Goal: Information Seeking & Learning: Learn about a topic

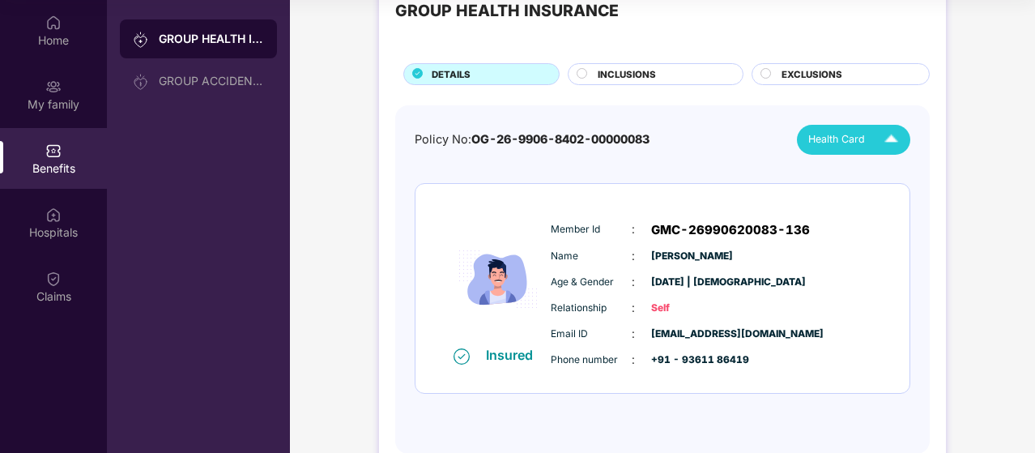
scroll to position [93, 0]
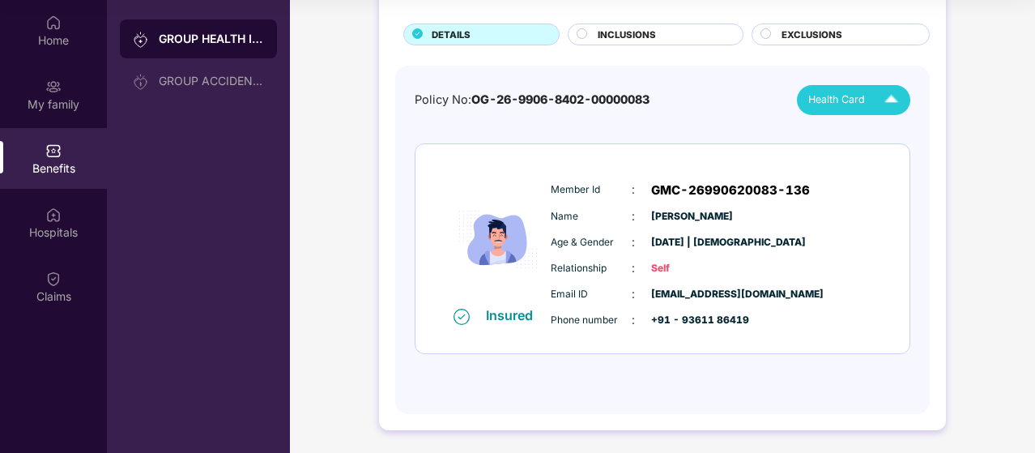
click at [585, 32] on circle at bounding box center [582, 33] width 10 height 10
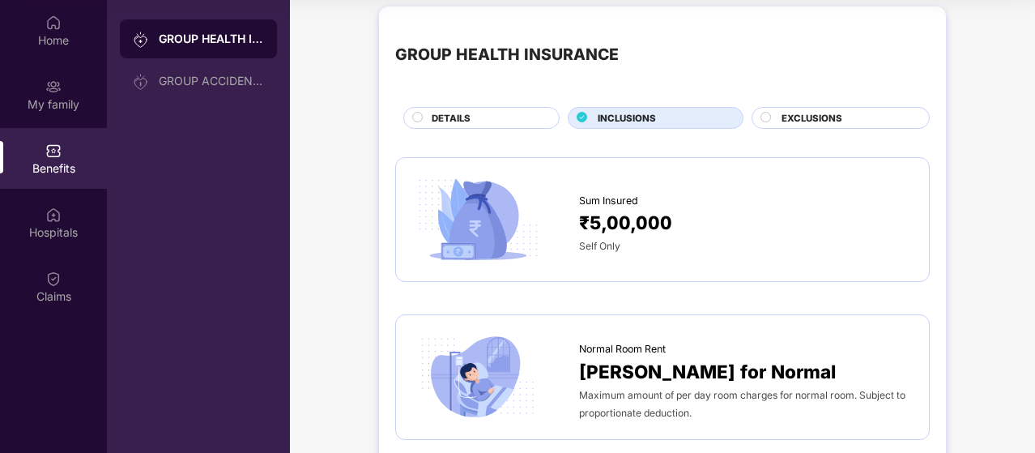
scroll to position [0, 0]
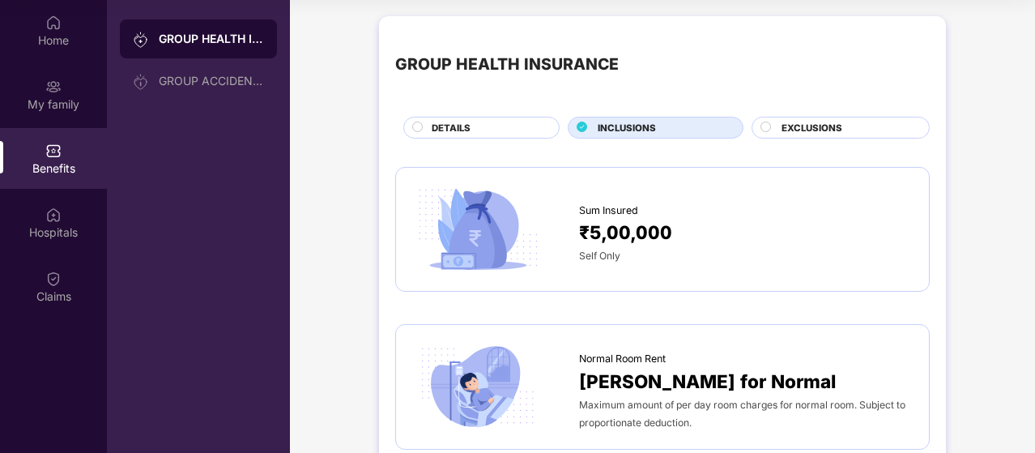
click at [816, 129] on span "EXCLUSIONS" at bounding box center [811, 128] width 61 height 15
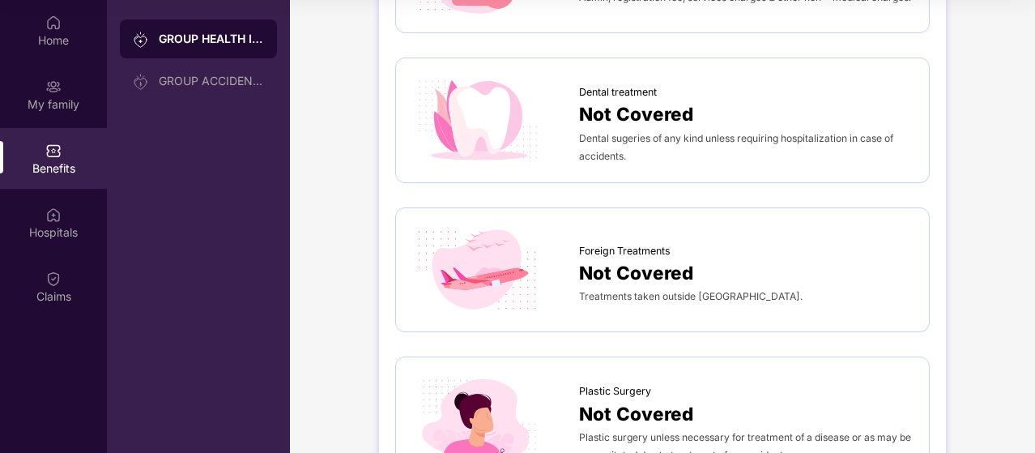
scroll to position [648, 0]
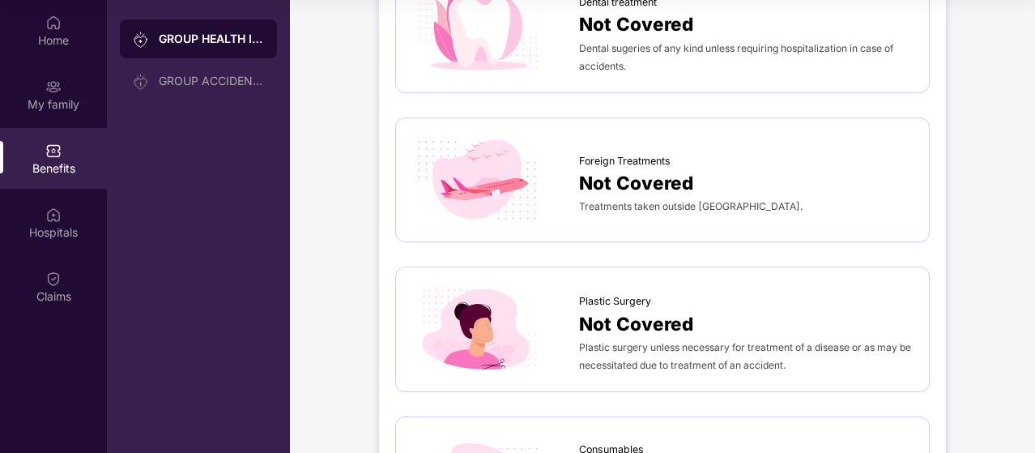
click at [715, 49] on span "Dental sugeries of any kind unless requiring hospitalization in case of acciden…" at bounding box center [736, 57] width 314 height 30
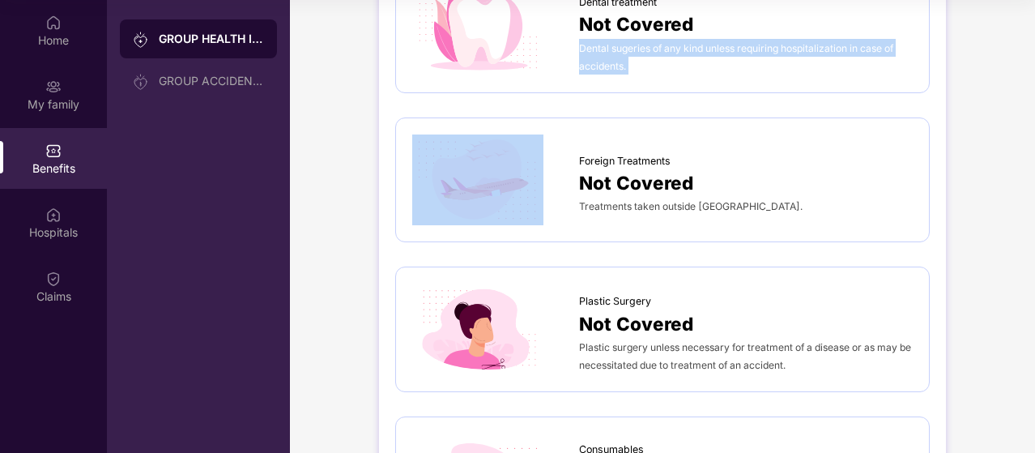
click at [715, 49] on span "Dental sugeries of any kind unless requiring hospitalization in case of acciden…" at bounding box center [736, 57] width 314 height 30
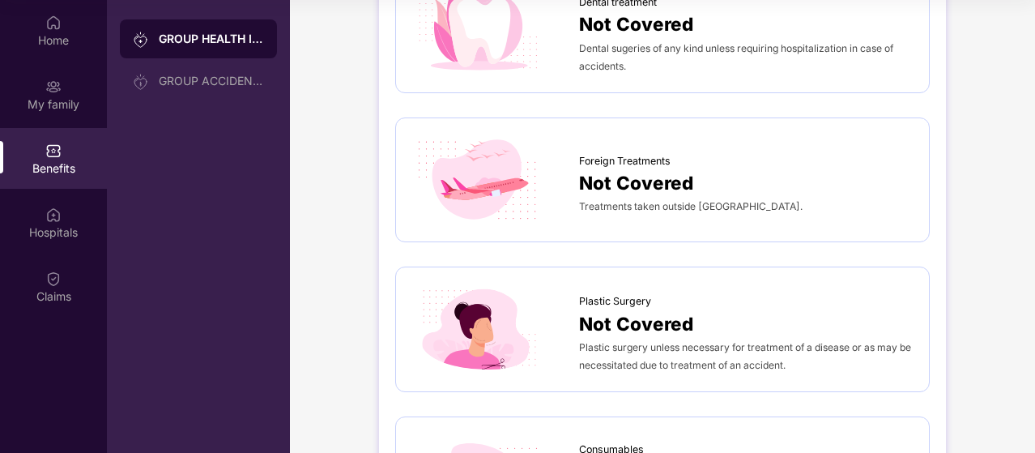
click at [688, 203] on span "Treatments taken outside [GEOGRAPHIC_DATA]." at bounding box center [690, 206] width 223 height 12
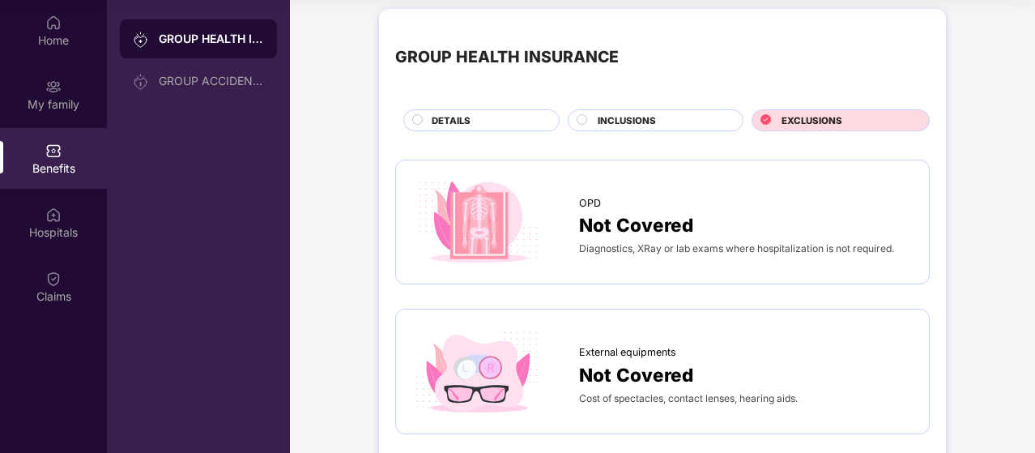
scroll to position [0, 0]
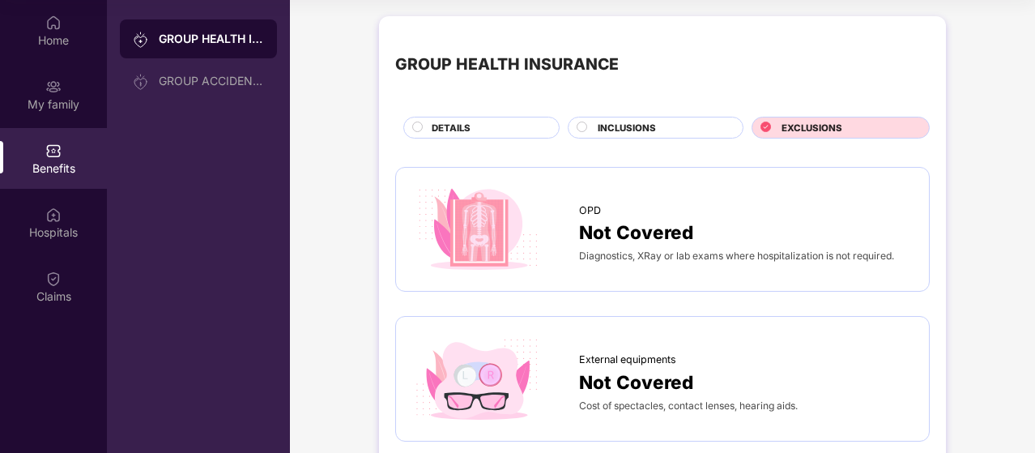
click at [417, 129] on circle at bounding box center [418, 126] width 10 height 10
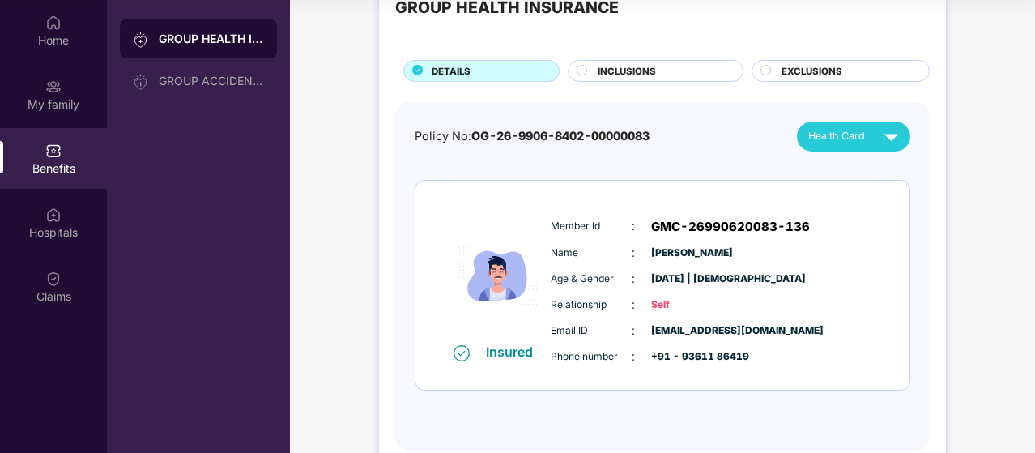
scroll to position [93, 0]
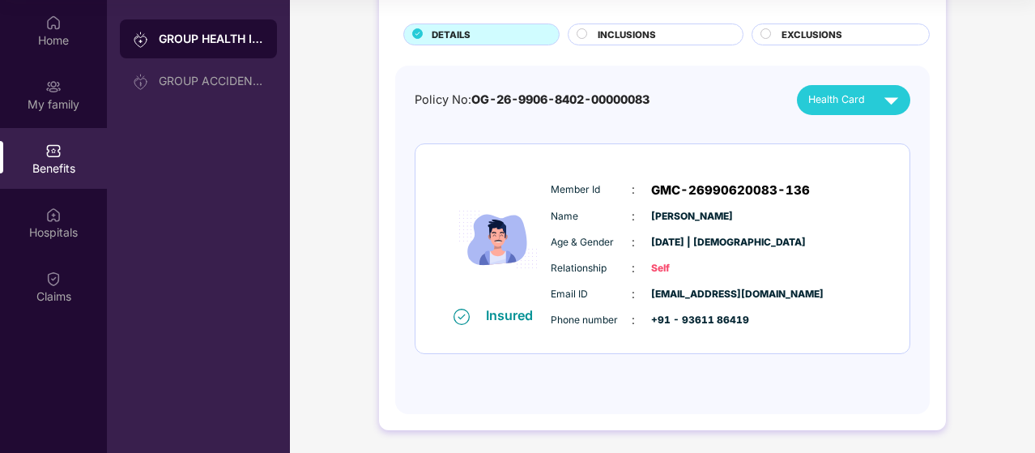
click at [610, 94] on span "OG-26-9906-8402-00000083" at bounding box center [560, 99] width 178 height 14
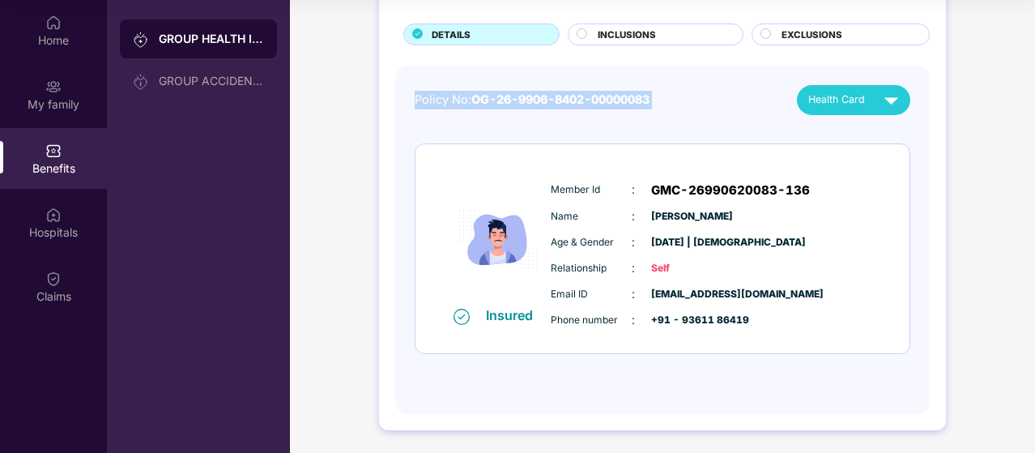
click at [610, 94] on span "OG-26-9906-8402-00000083" at bounding box center [560, 99] width 178 height 14
click at [659, 100] on div "Policy No: OG-26-9906-8402-00000083 Health Card" at bounding box center [663, 100] width 496 height 30
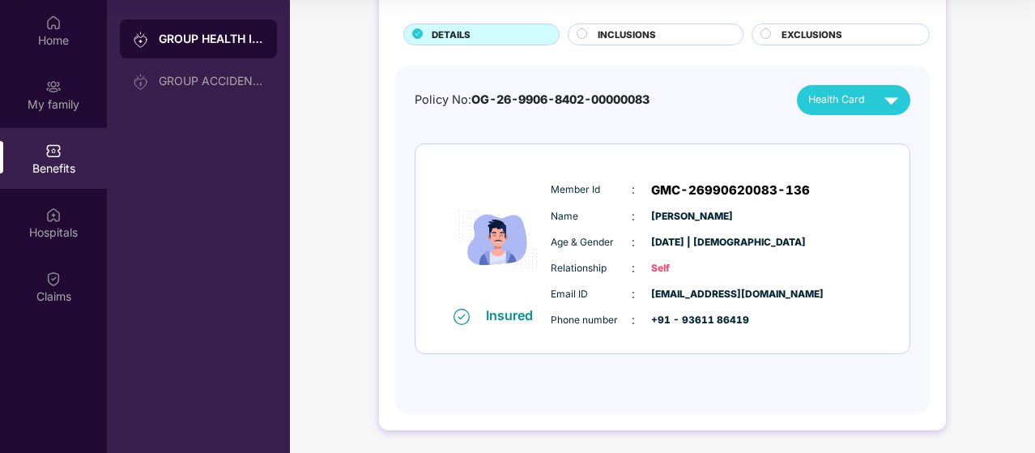
click at [578, 31] on circle at bounding box center [582, 33] width 10 height 10
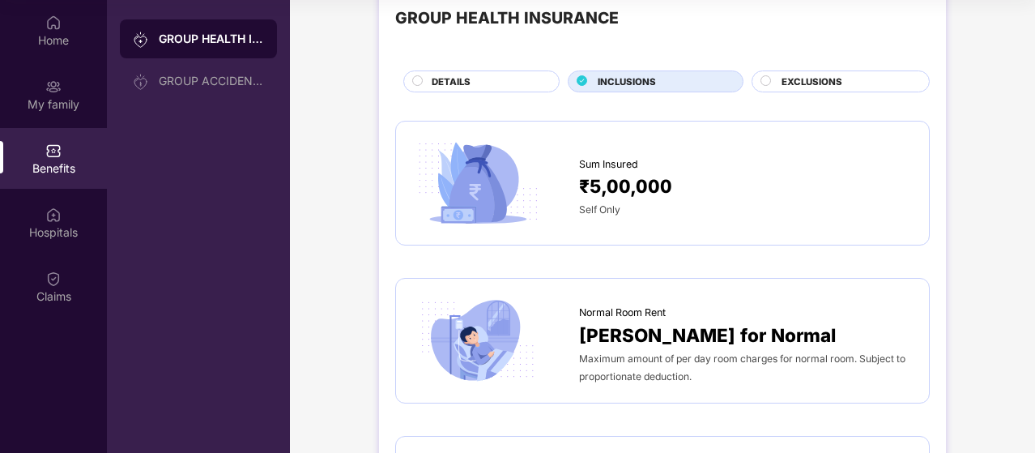
scroll to position [81, 0]
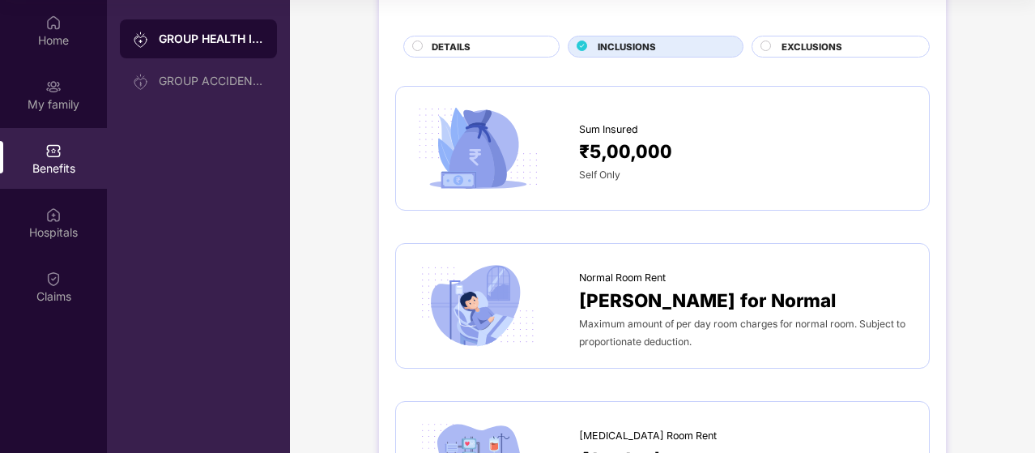
click at [677, 338] on span "Maximum amount of per day room charges for normal room. Subject to proportionat…" at bounding box center [742, 332] width 326 height 30
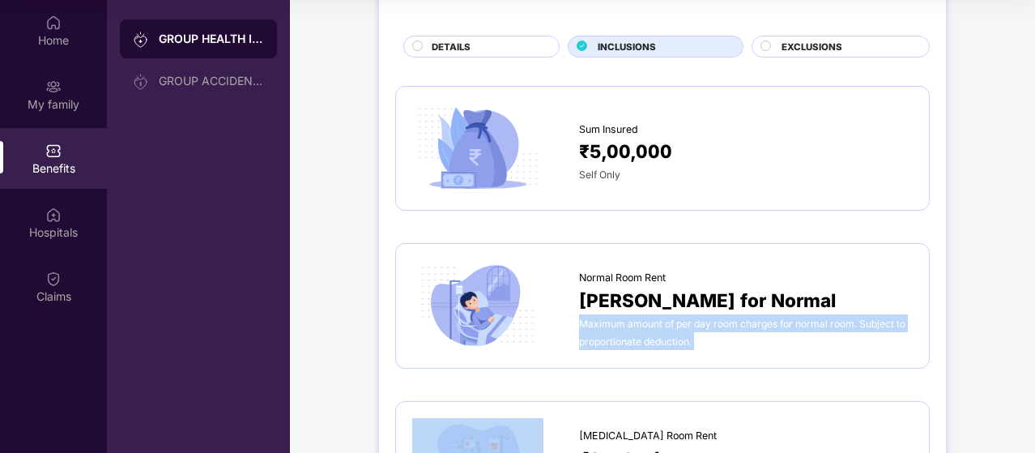
click at [677, 338] on span "Maximum amount of per day room charges for normal room. Subject to proportionat…" at bounding box center [742, 332] width 326 height 30
copy span "Maximum amount of per day room charges for normal room. Subject to proportionat…"
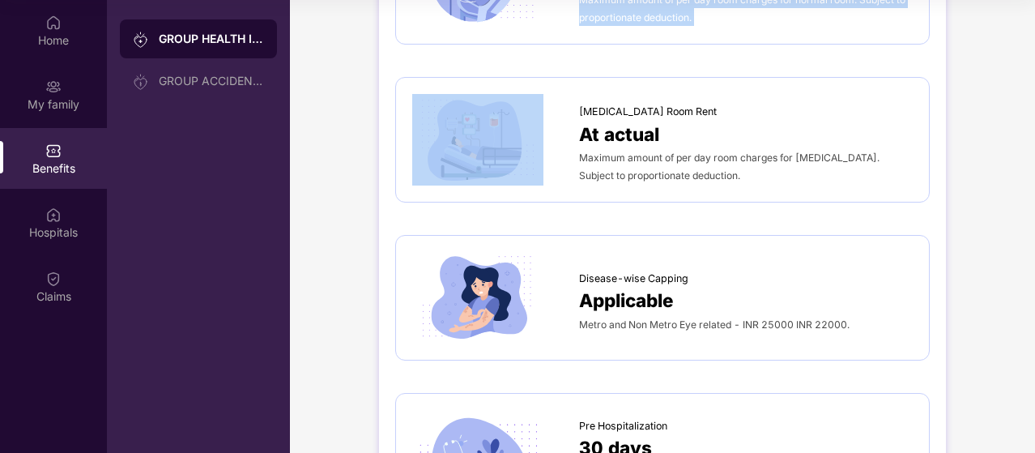
click at [677, 177] on span "Maximum amount of per day room charges for [MEDICAL_DATA]. Subject to proportio…" at bounding box center [729, 166] width 300 height 30
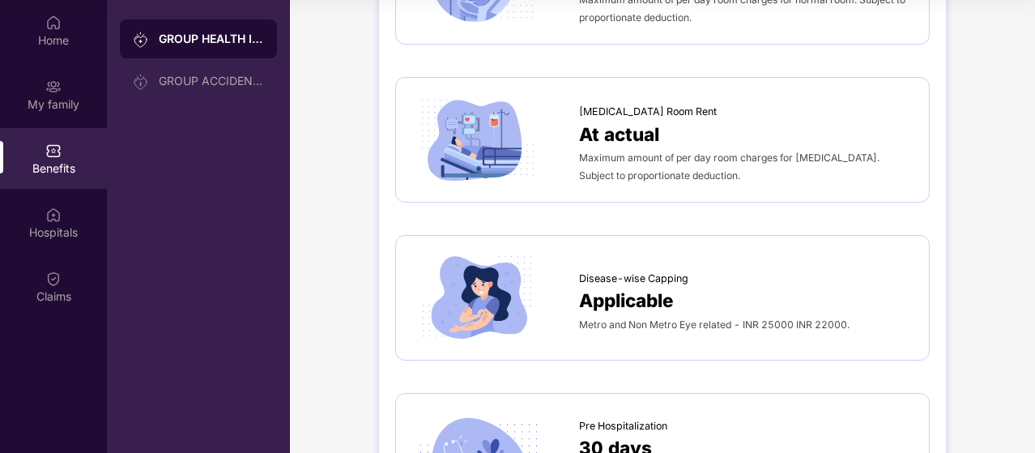
click at [677, 177] on span "Maximum amount of per day room charges for [MEDICAL_DATA]. Subject to proportio…" at bounding box center [729, 166] width 300 height 30
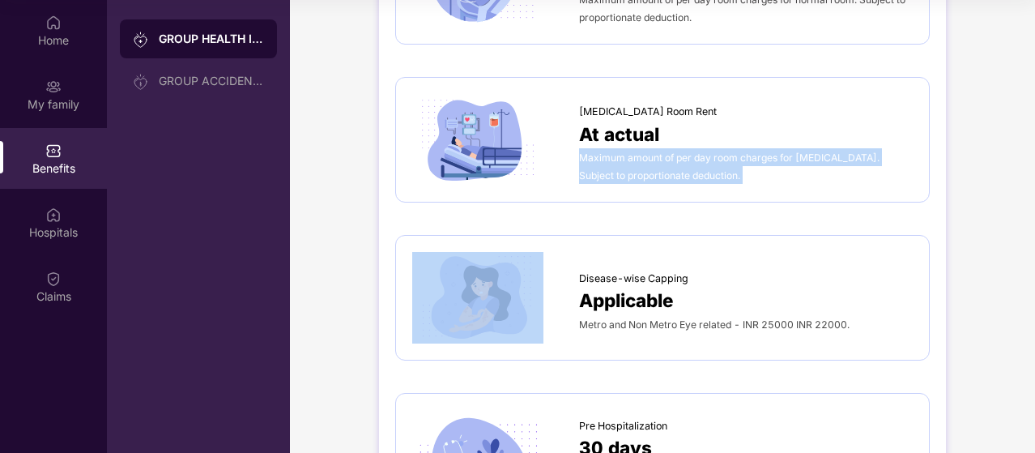
click at [677, 177] on span "Maximum amount of per day room charges for [MEDICAL_DATA]. Subject to proportio…" at bounding box center [729, 166] width 300 height 30
copy span "Maximum amount of per day room charges for [MEDICAL_DATA]. Subject to proportio…"
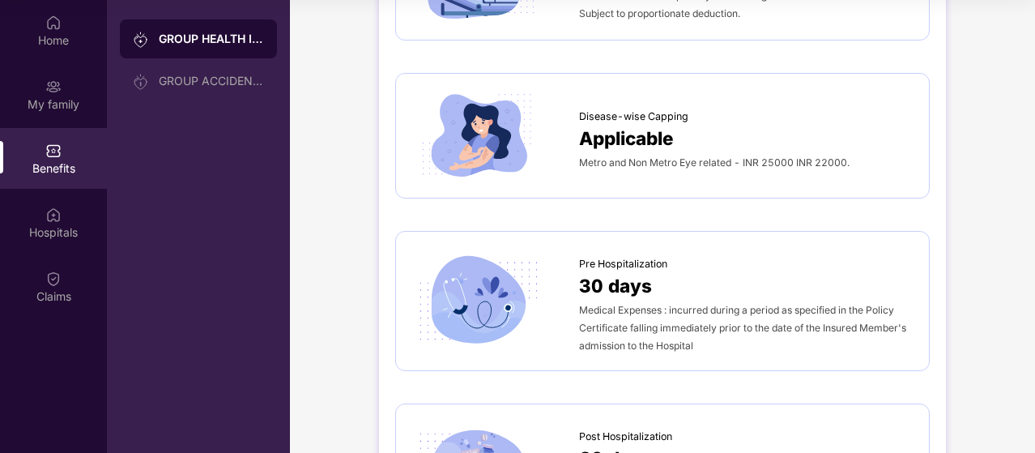
click at [675, 163] on span "Metro and Non Metro Eye related - INR 25000 INR 22000." at bounding box center [714, 162] width 270 height 12
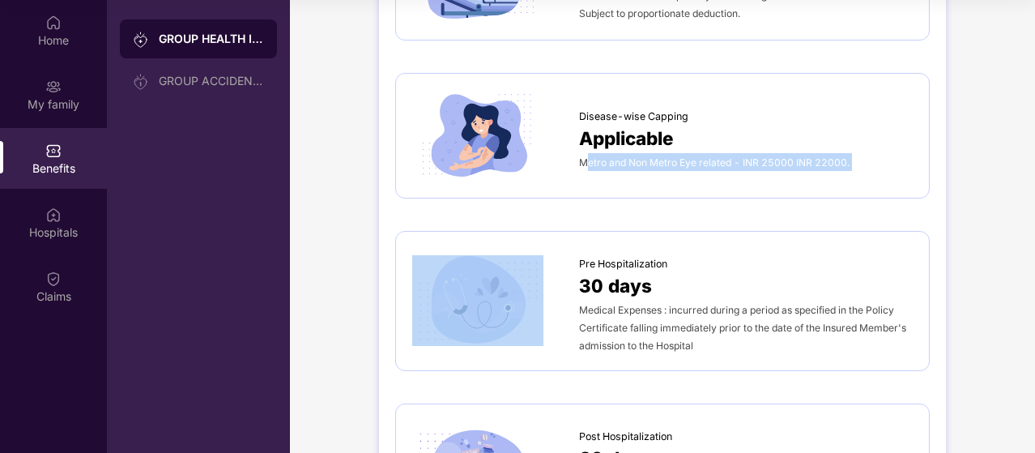
click at [675, 163] on span "Metro and Non Metro Eye related - INR 25000 INR 22000." at bounding box center [714, 162] width 270 height 12
copy span "Metro and Non Metro Eye related - INR 25000 INR 22000."
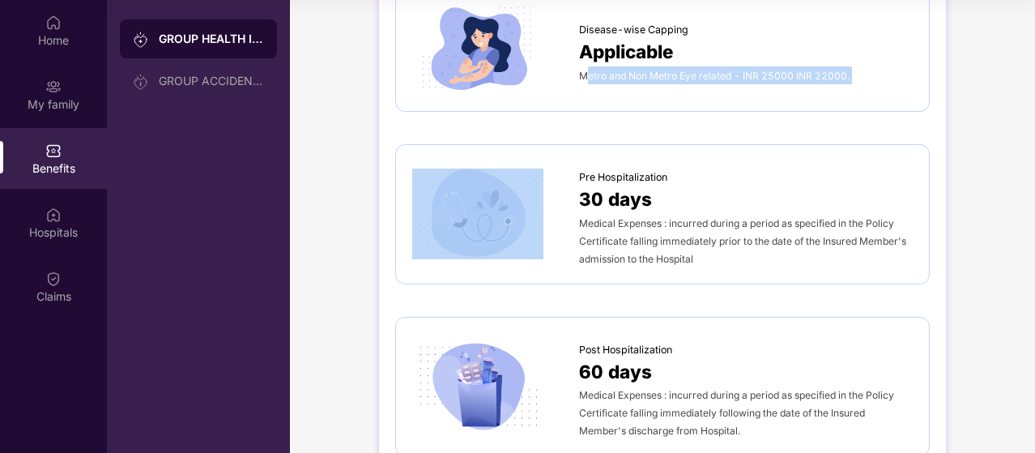
scroll to position [810, 0]
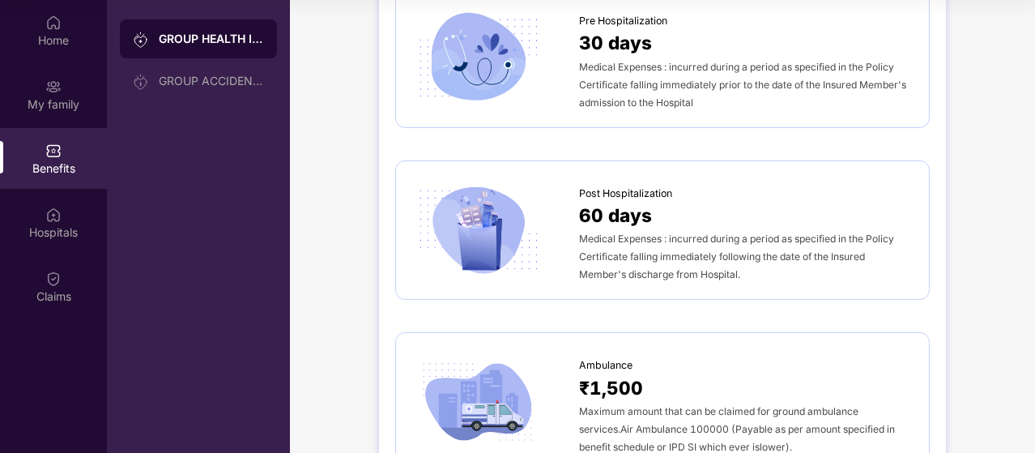
click at [695, 75] on span "Medical Expenses : incurred during a period as specified in the Policy Certific…" at bounding box center [742, 85] width 327 height 48
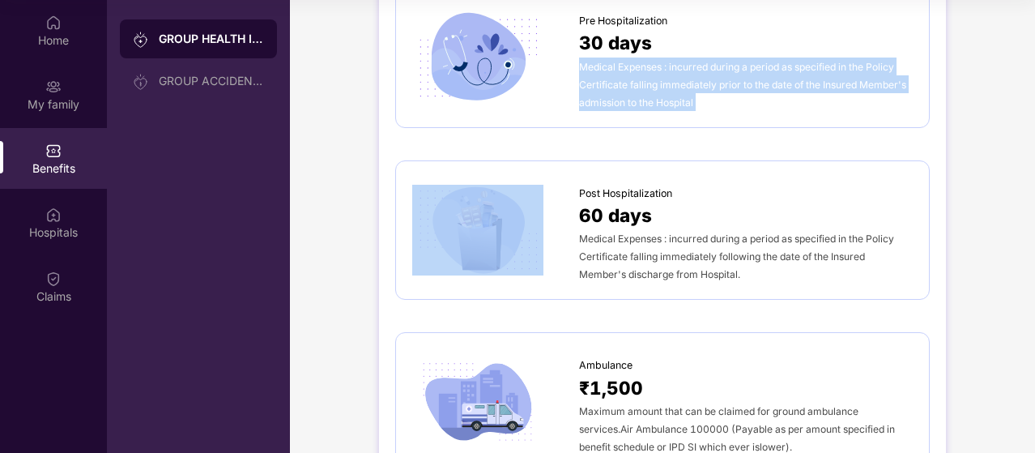
click at [695, 75] on span "Medical Expenses : incurred during a period as specified in the Policy Certific…" at bounding box center [742, 85] width 327 height 48
copy span "Medical Expenses : incurred during a period as specified in the Policy Certific…"
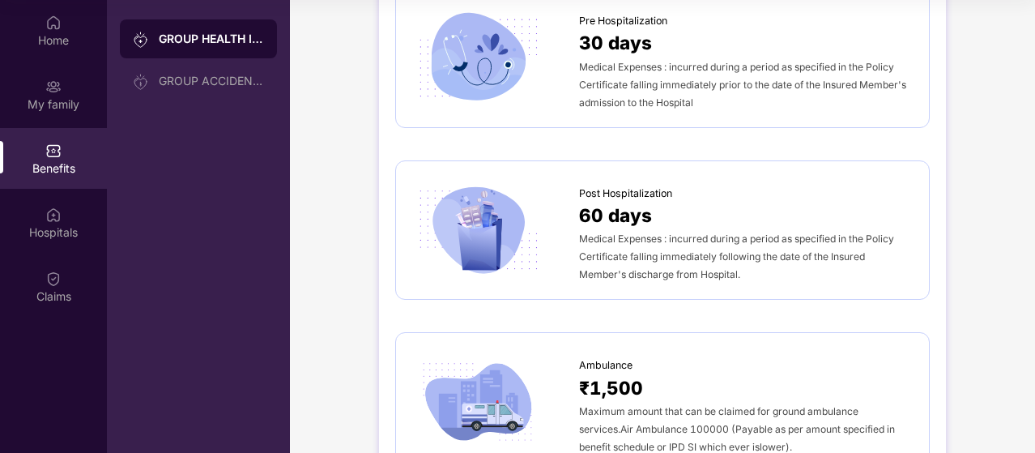
click at [679, 276] on span "Medical Expenses : incurred during a period as specified in the Policy Certific…" at bounding box center [736, 256] width 315 height 48
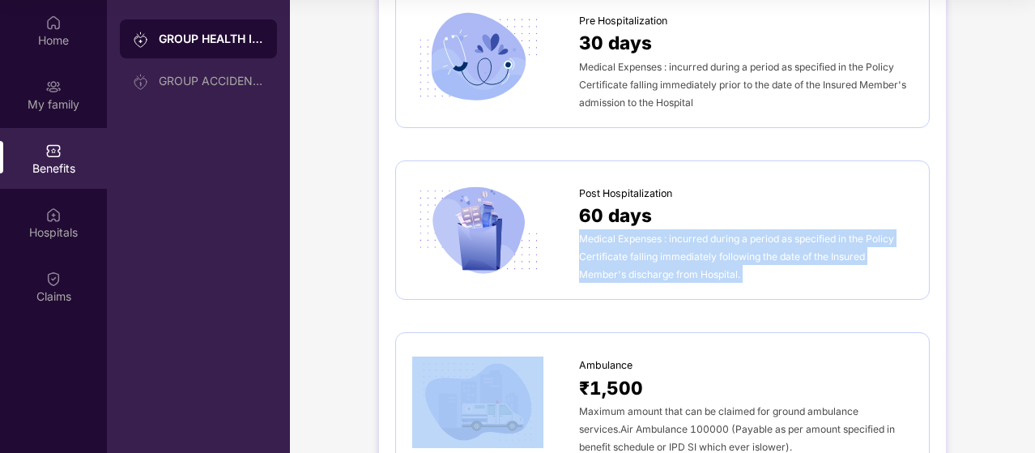
click at [679, 276] on span "Medical Expenses : incurred during a period as specified in the Policy Certific…" at bounding box center [736, 256] width 315 height 48
copy span "Medical Expenses : incurred during a period as specified in the Policy Certific…"
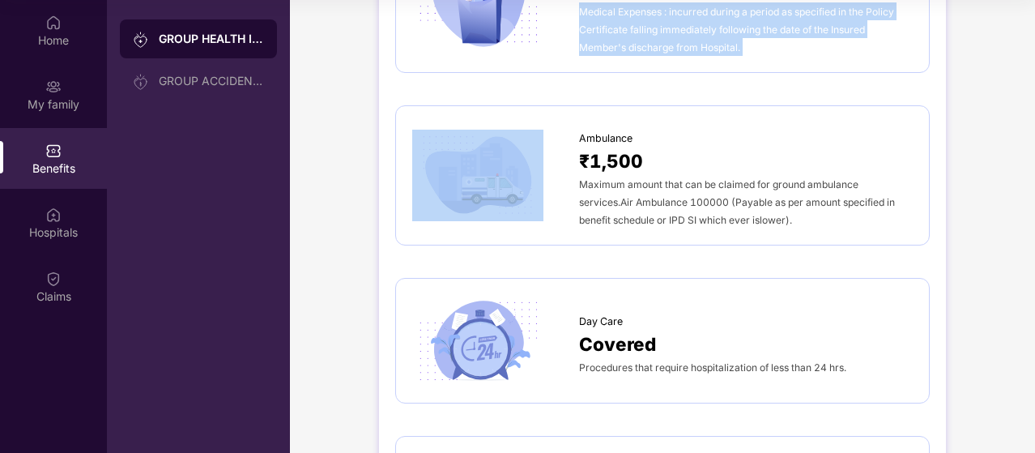
scroll to position [1053, 0]
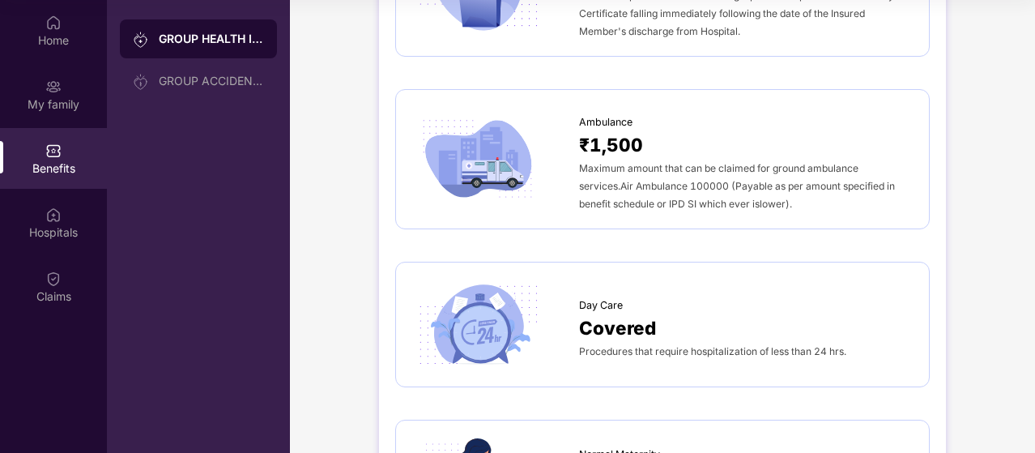
click at [727, 194] on div "Maximum amount that can be claimed for ground ambulance services.Air Ambulance …" at bounding box center [746, 185] width 334 height 53
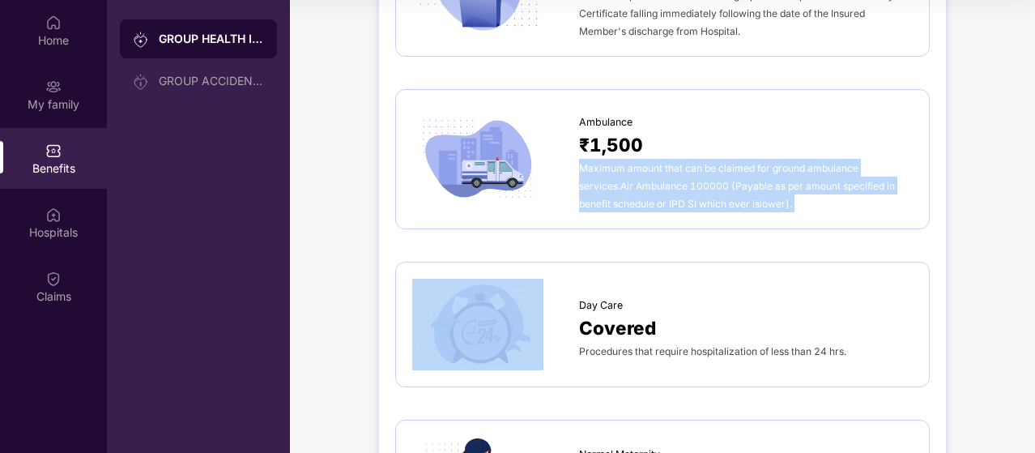
click at [727, 194] on div "Maximum amount that can be claimed for ground ambulance services.Air Ambulance …" at bounding box center [746, 185] width 334 height 53
copy span "Maximum amount that can be claimed for ground ambulance services.Air Ambulance …"
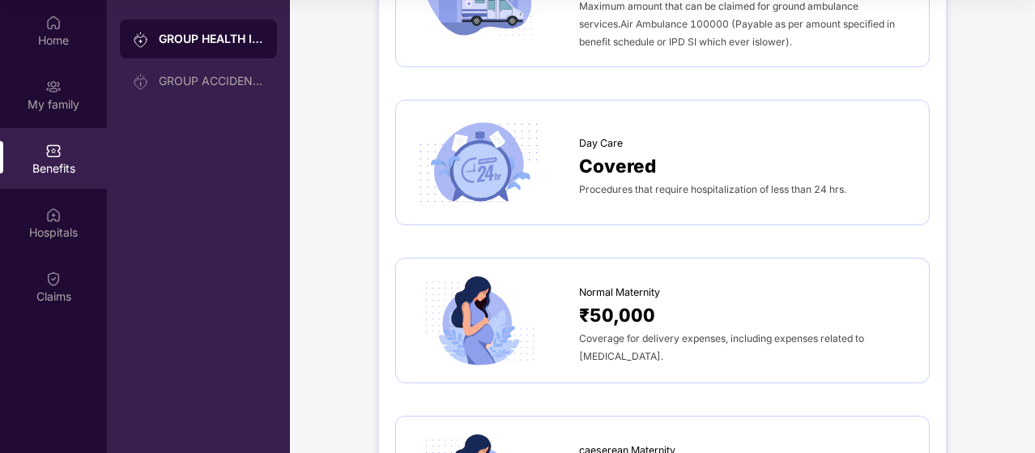
click at [703, 169] on div "Covered" at bounding box center [746, 165] width 334 height 28
click at [705, 174] on div "Covered" at bounding box center [746, 165] width 334 height 28
click at [707, 183] on span "Procedures that require hospitalization of less than 24 hrs." at bounding box center [712, 189] width 267 height 12
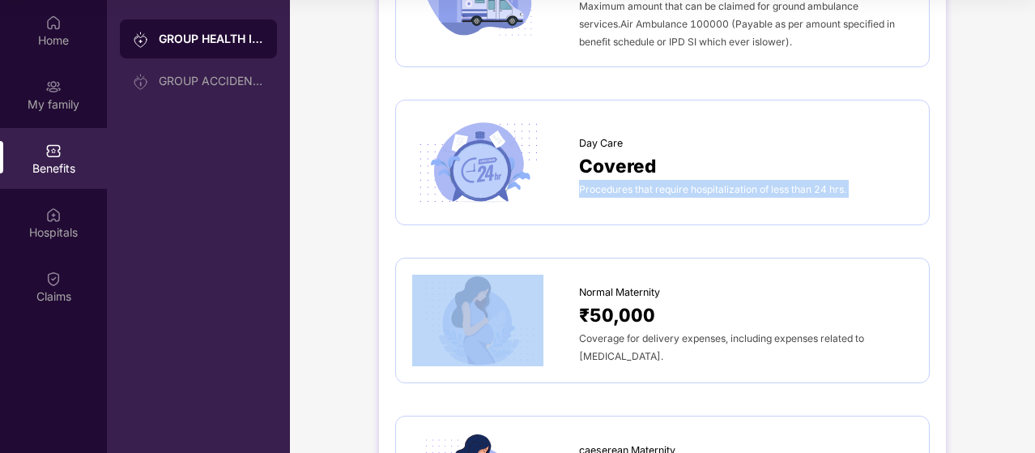
click at [707, 183] on span "Procedures that require hospitalization of less than 24 hrs." at bounding box center [712, 189] width 267 height 12
copy span "Procedures that require hospitalization of less than 24 hrs."
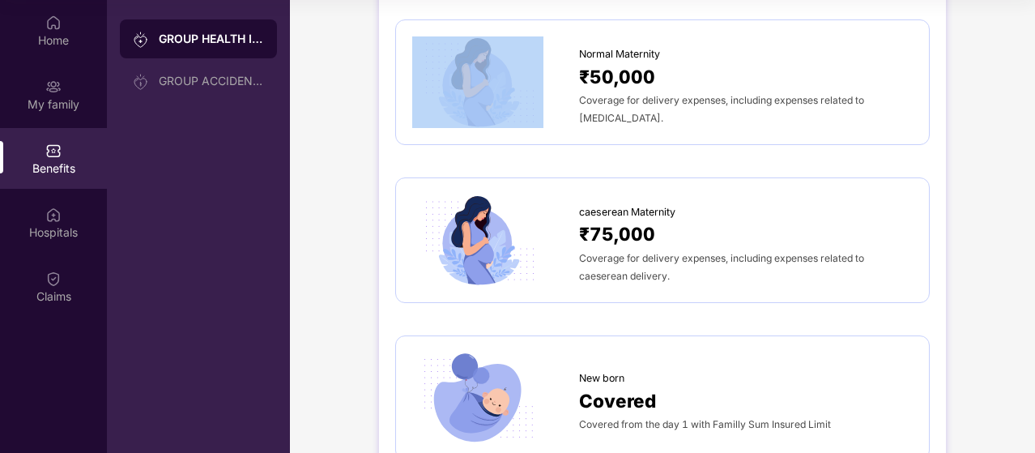
scroll to position [1457, 0]
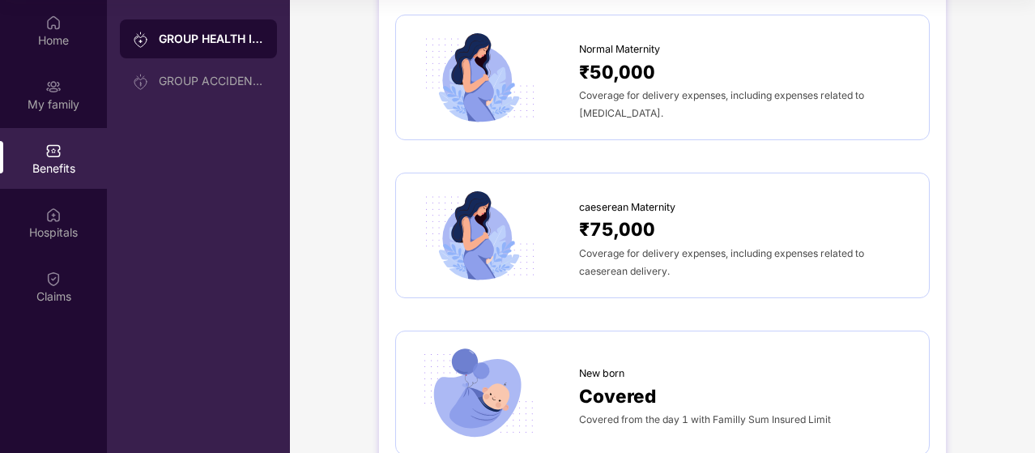
click at [691, 79] on div "₹50,000" at bounding box center [746, 71] width 334 height 28
click at [693, 98] on div "Coverage for delivery expenses, including expenses related to [MEDICAL_DATA]." at bounding box center [746, 104] width 334 height 36
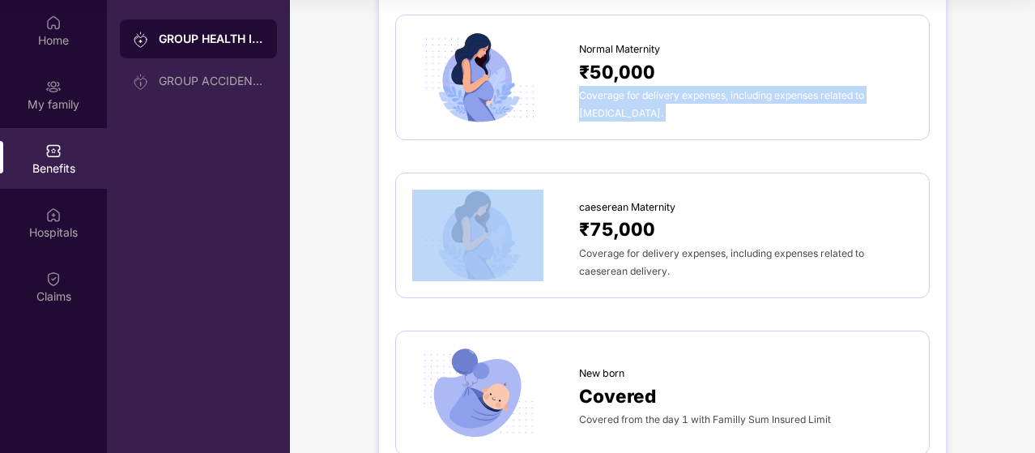
click at [693, 98] on div "Coverage for delivery expenses, including expenses related to [MEDICAL_DATA]." at bounding box center [746, 104] width 334 height 36
copy span "Coverage for delivery expenses, including expenses related to [MEDICAL_DATA]."
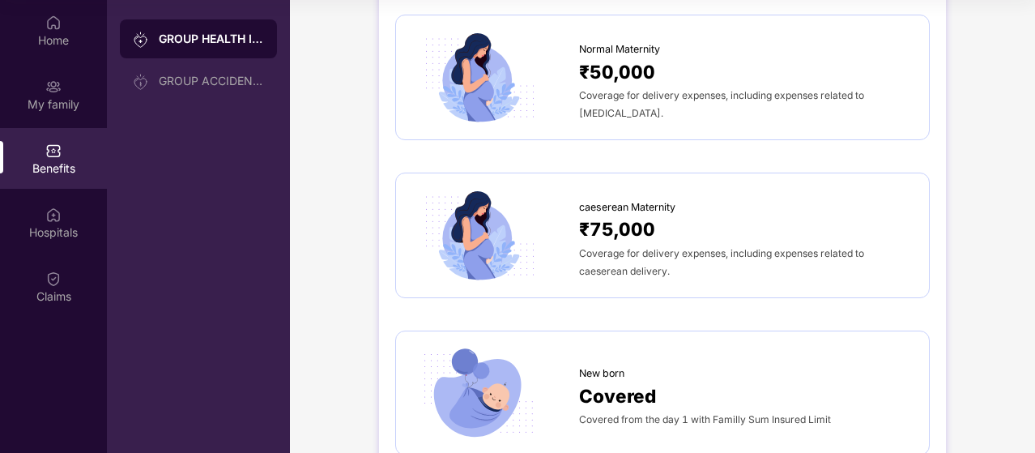
click at [653, 252] on span "Coverage for delivery expenses, including expenses related to caeserean deliver…" at bounding box center [721, 262] width 285 height 30
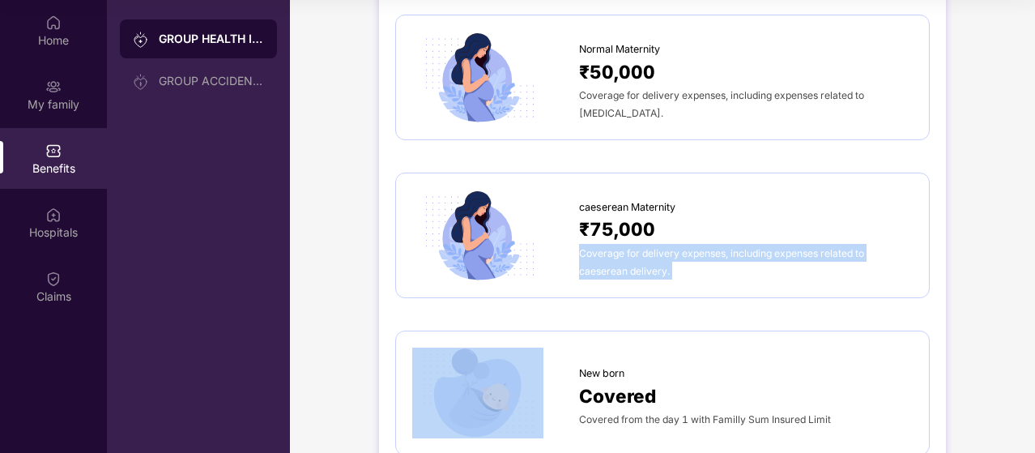
click at [653, 252] on span "Coverage for delivery expenses, including expenses related to caeserean deliver…" at bounding box center [721, 262] width 285 height 30
copy span "Coverage for delivery expenses, including expenses related to caeserean deliver…"
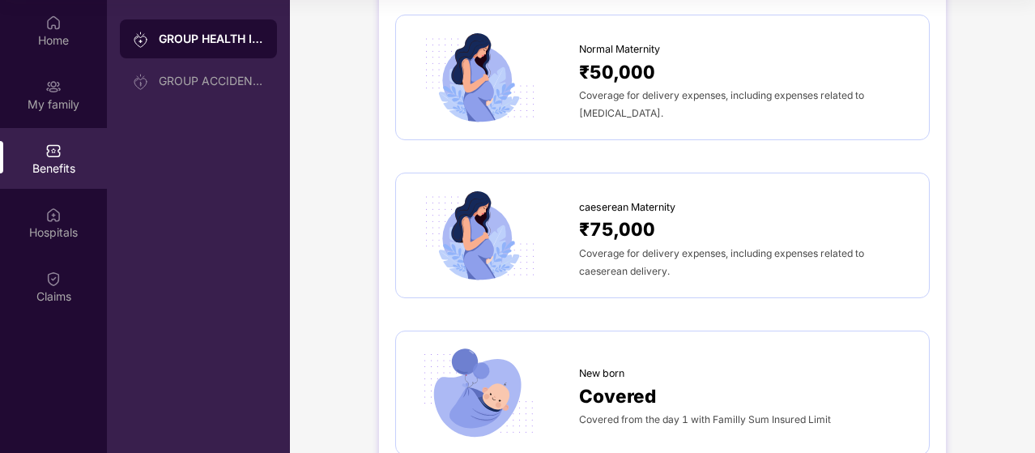
click at [664, 410] on div "Covered from the day 1 with Familly Sum Insured Limit" at bounding box center [746, 419] width 334 height 18
click at [666, 413] on span "Covered from the day 1 with Familly Sum Insured Limit" at bounding box center [705, 419] width 252 height 12
copy span "Covered from the day 1 with Familly Sum Insured Limit"
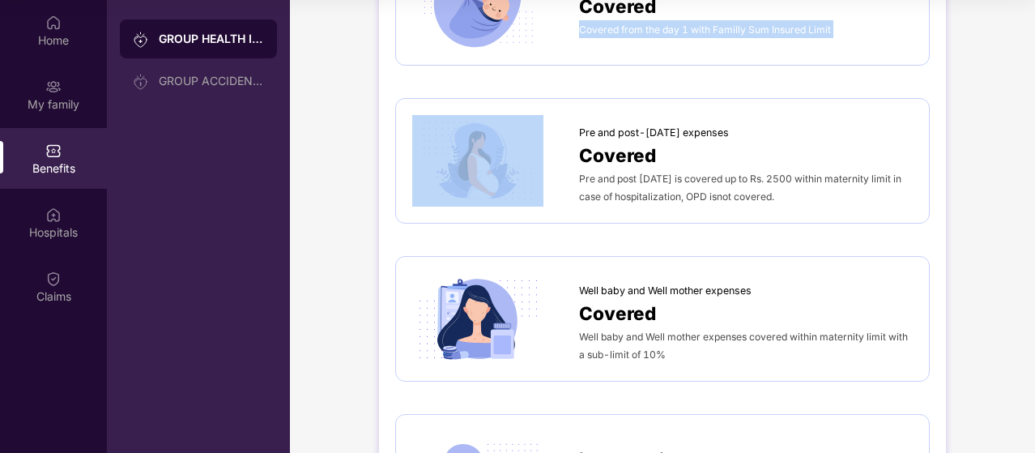
scroll to position [1862, 0]
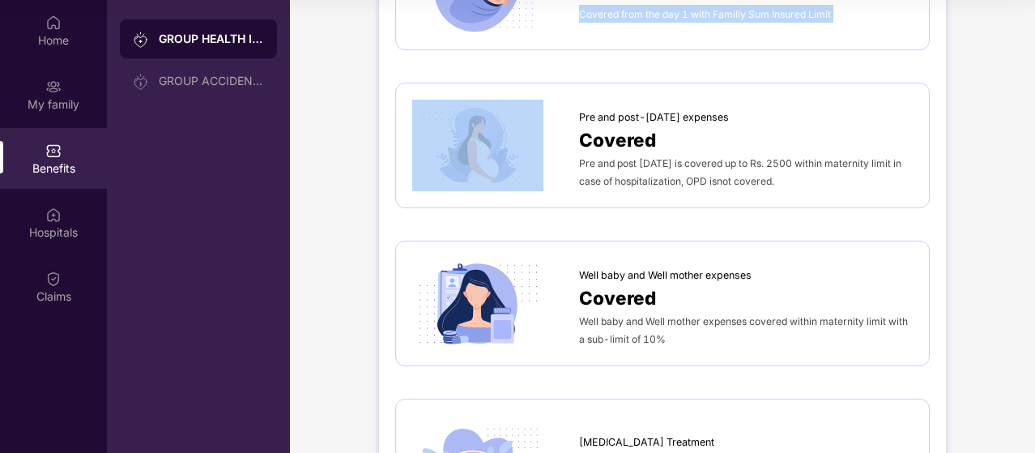
click at [717, 138] on div "Covered" at bounding box center [746, 139] width 334 height 28
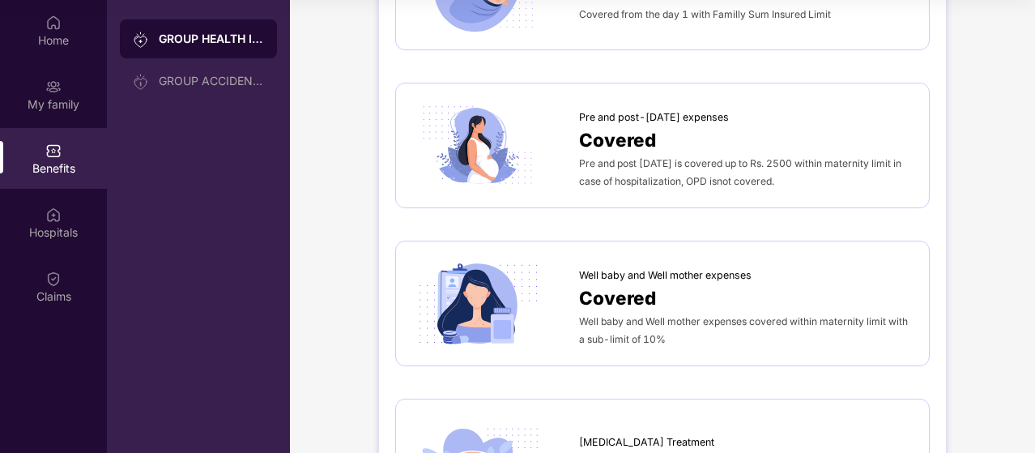
click at [717, 169] on span "Pre and post [DATE] is covered up to Rs. 2500 within maternity limit in case of…" at bounding box center [740, 172] width 322 height 30
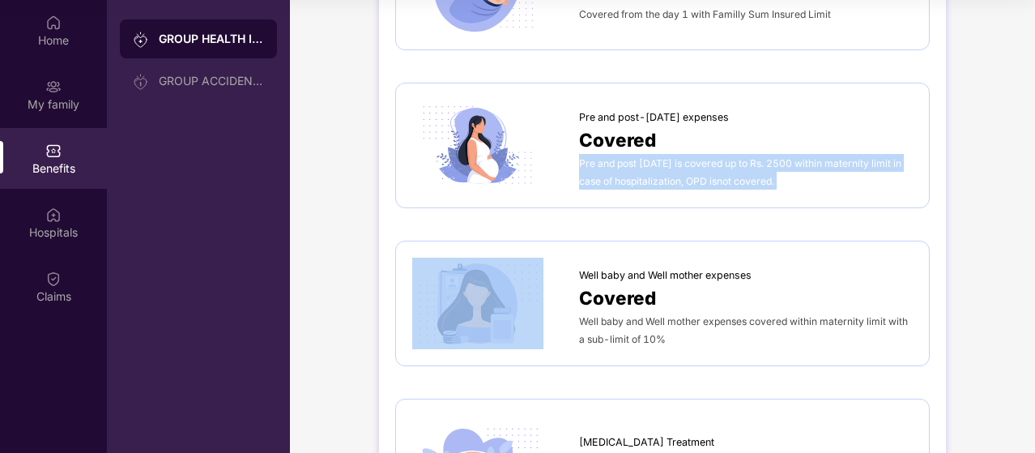
click at [717, 169] on span "Pre and post [DATE] is covered up to Rs. 2500 within maternity limit in case of…" at bounding box center [740, 172] width 322 height 30
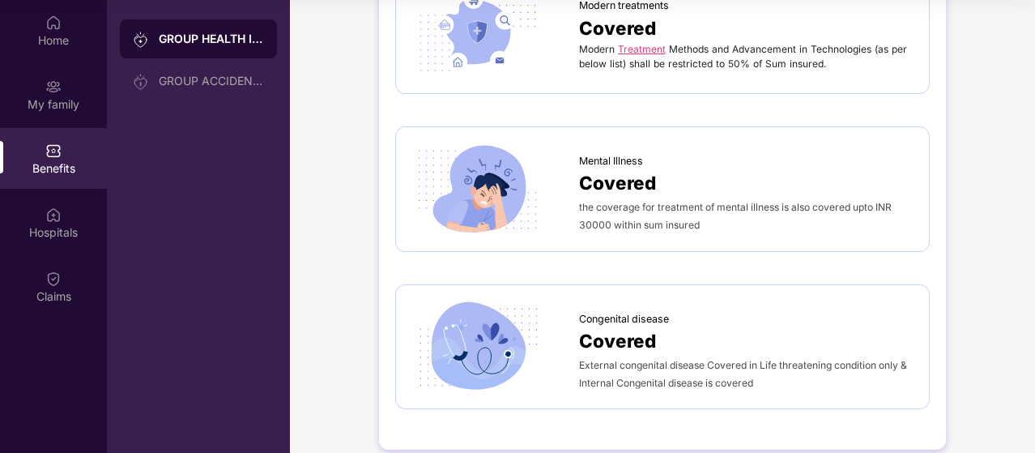
scroll to position [3106, 0]
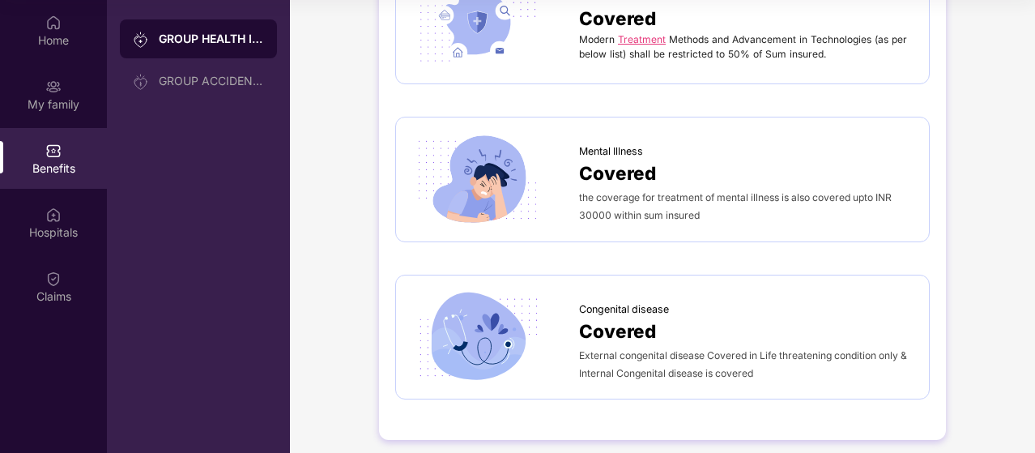
click at [695, 194] on div "the coverage for treatment of mental illness is also covered upto INR 30000 wit…" at bounding box center [746, 206] width 334 height 36
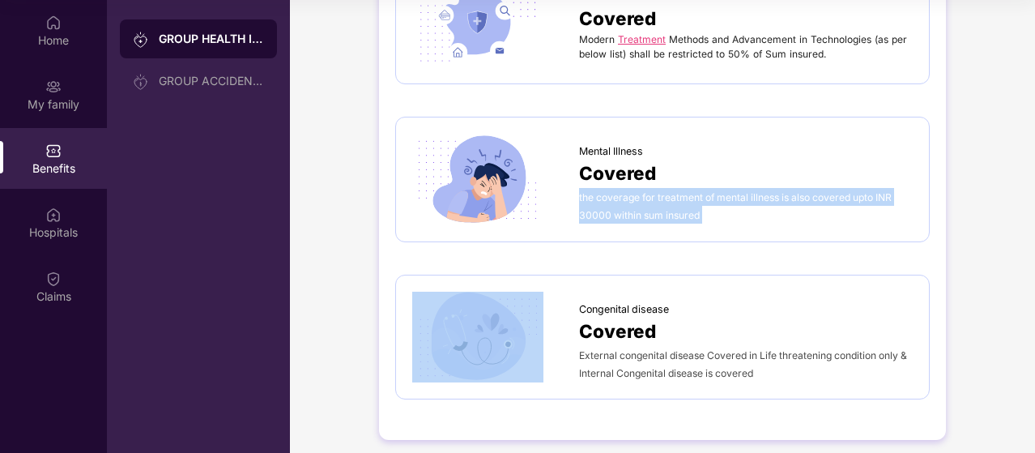
click at [695, 194] on div "the coverage for treatment of mental illness is also covered upto INR 30000 wit…" at bounding box center [746, 206] width 334 height 36
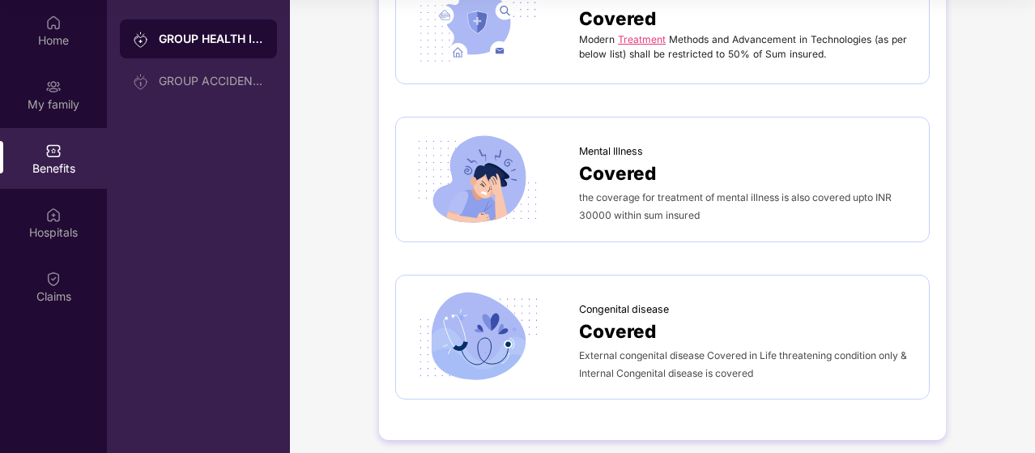
click at [694, 367] on div "External congenital disease Covered in Life threatening condition only & Intern…" at bounding box center [746, 364] width 334 height 36
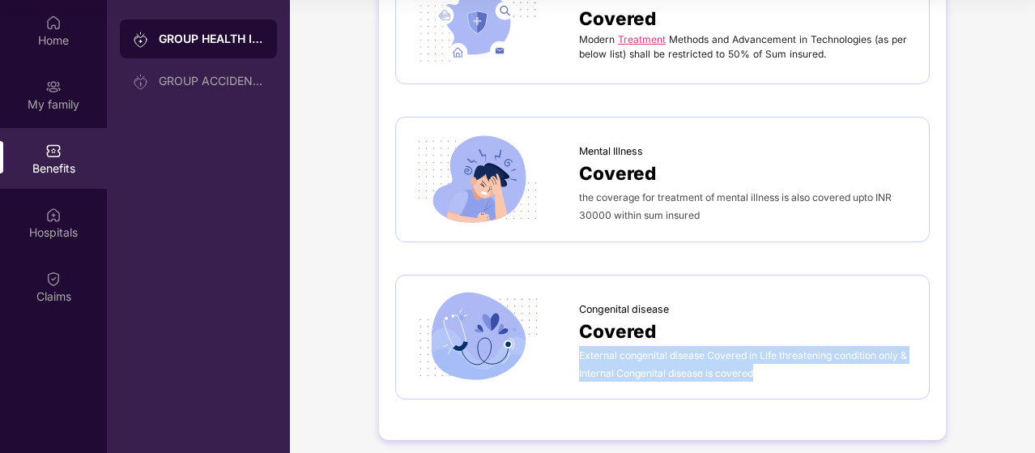
click at [694, 367] on div "External congenital disease Covered in Life threatening condition only & Intern…" at bounding box center [746, 364] width 334 height 36
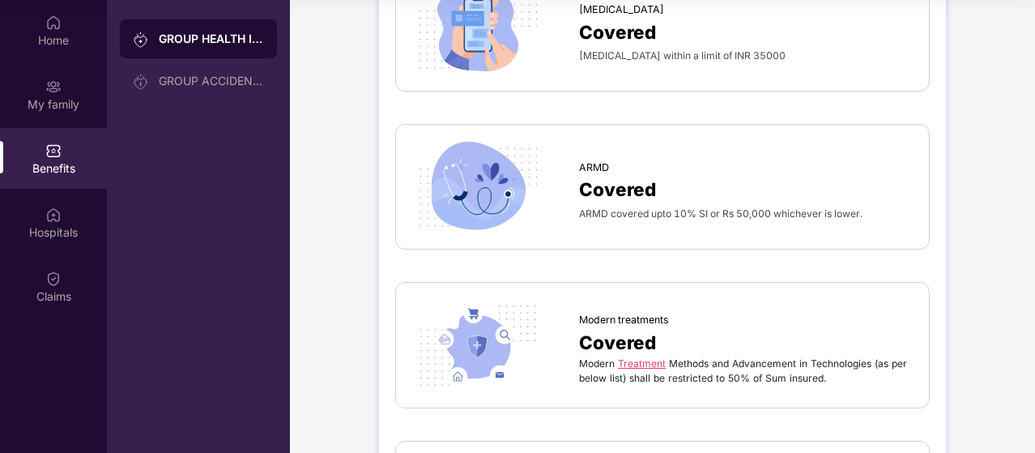
scroll to position [2620, 0]
